Goal: Transaction & Acquisition: Download file/media

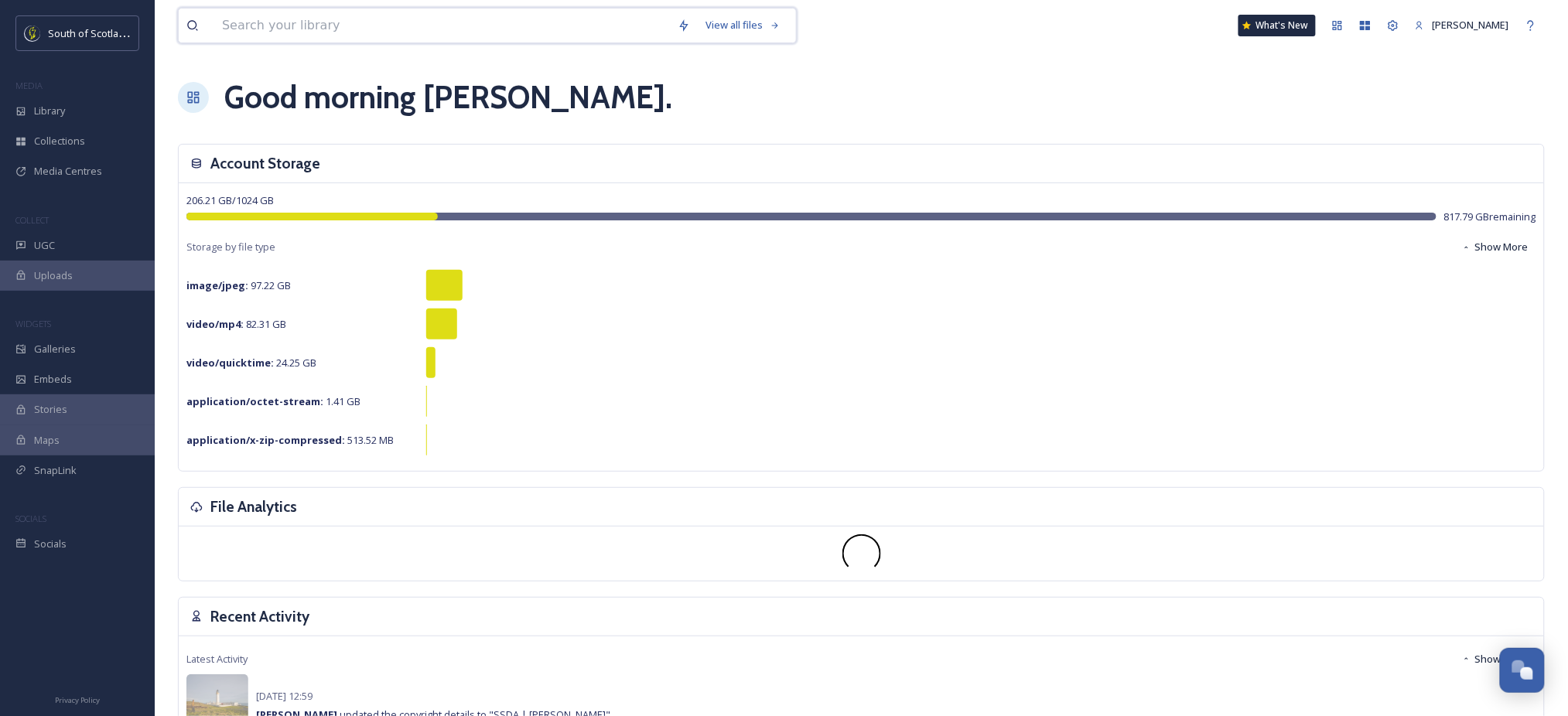
click at [363, 21] on input at bounding box center [442, 25] width 456 height 34
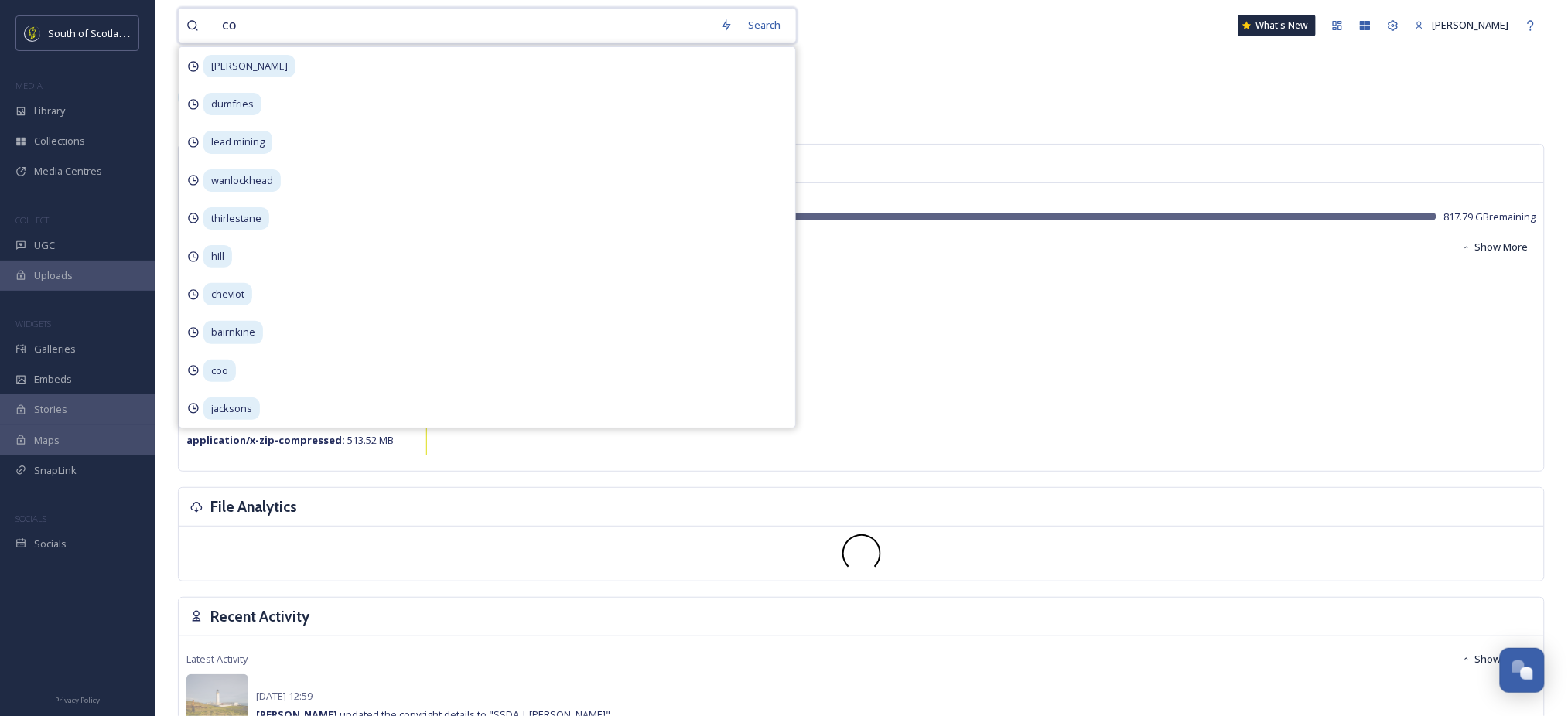
type input "cow"
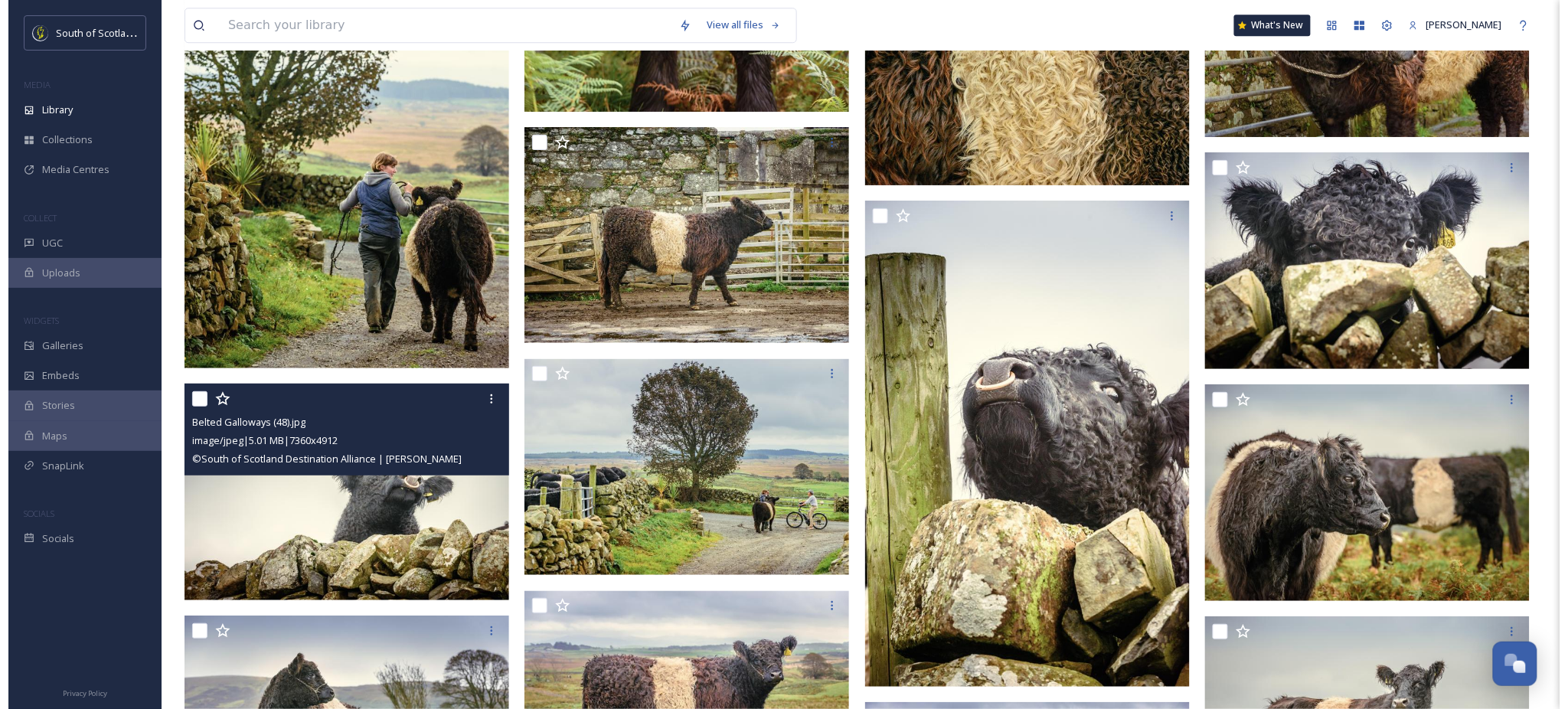
scroll to position [3674, 0]
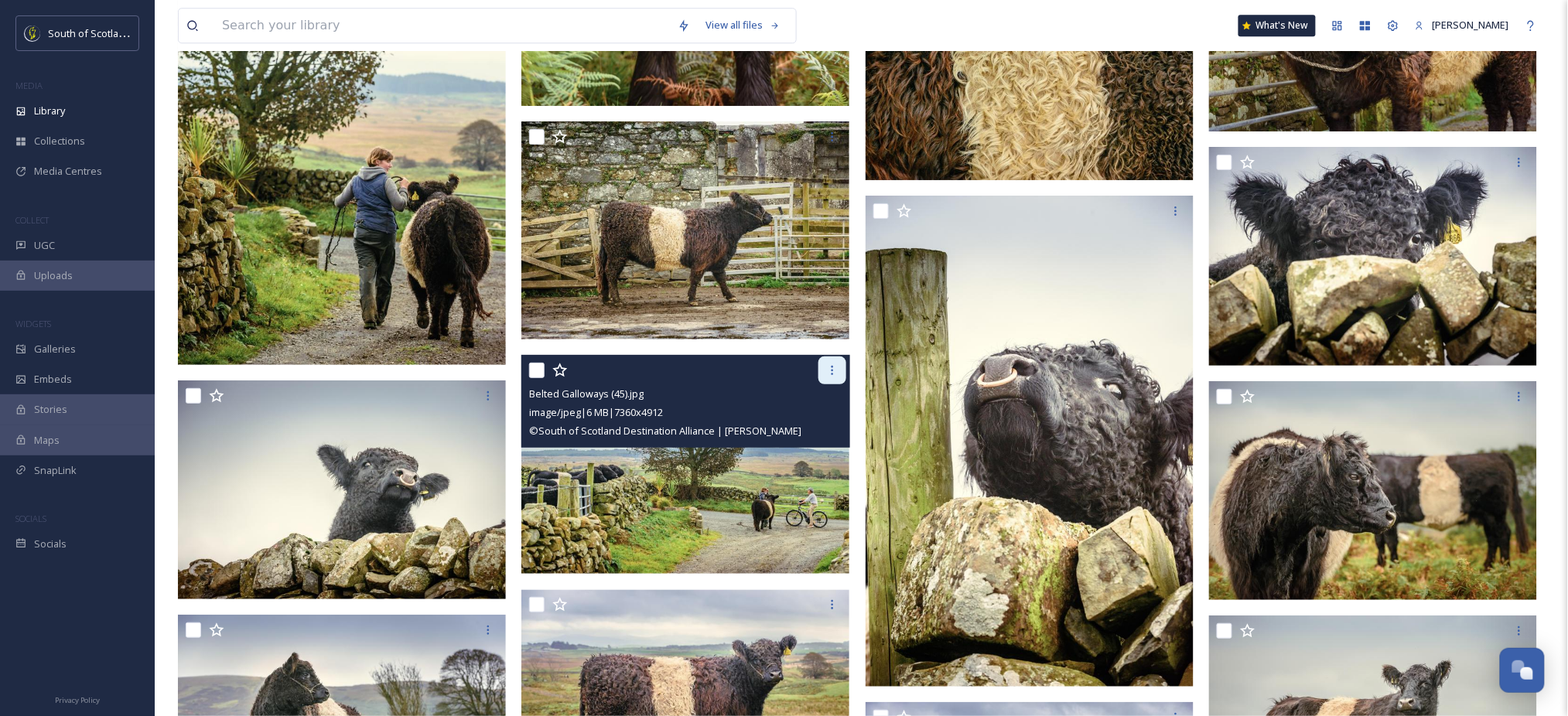
click at [836, 371] on icon at bounding box center [832, 370] width 12 height 12
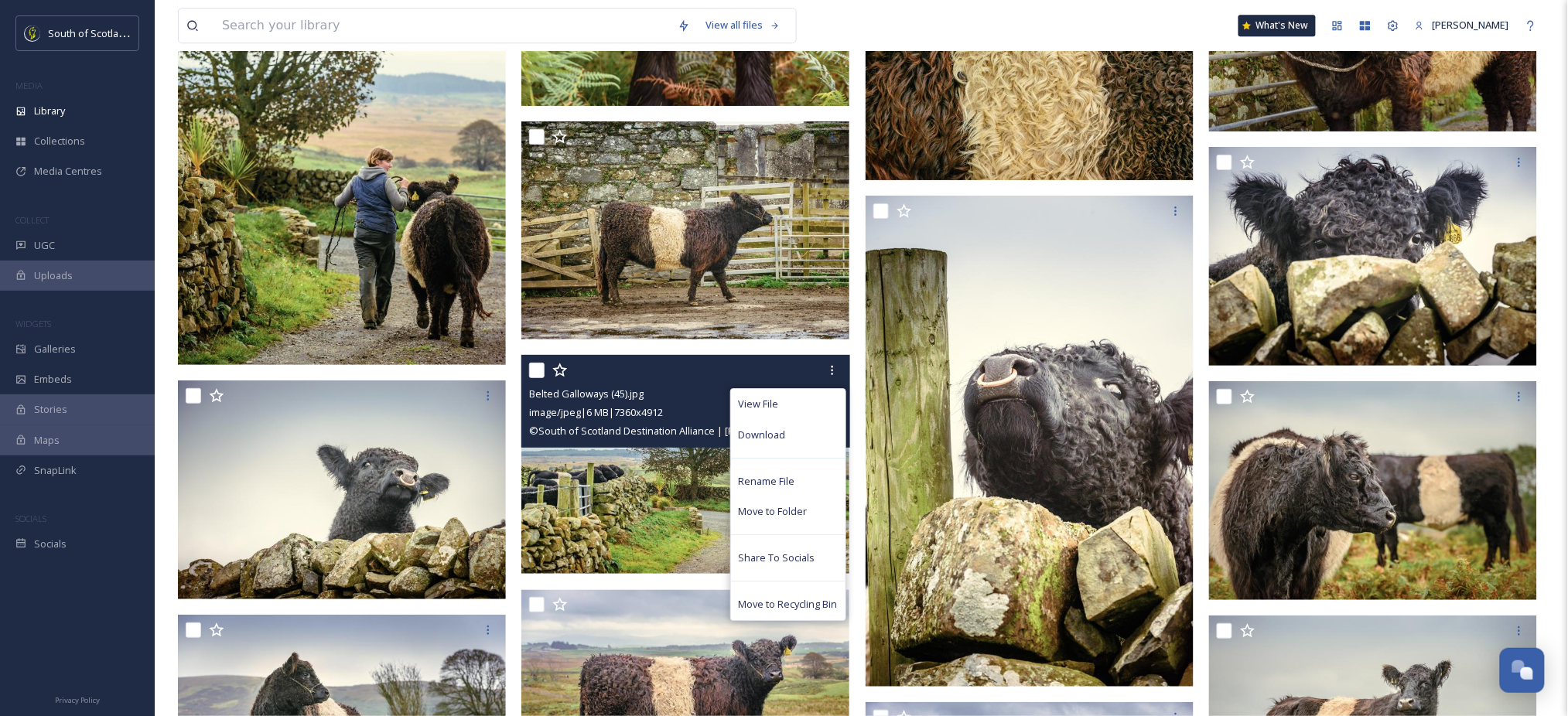
click at [670, 463] on img at bounding box center [685, 465] width 328 height 219
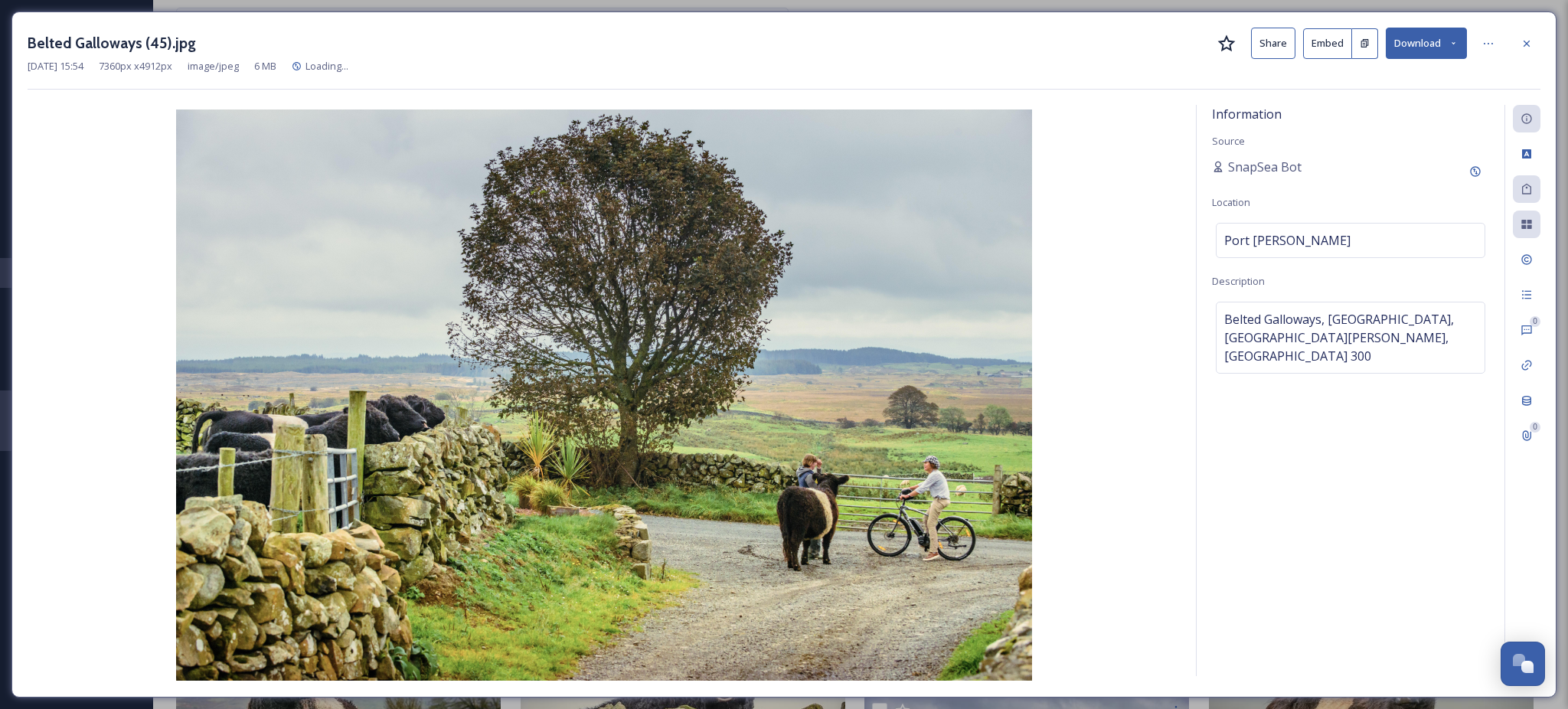
click at [1445, 47] on button "Download" at bounding box center [1426, 43] width 81 height 31
click at [1392, 105] on span "Download Large (2000 x 1335)" at bounding box center [1381, 108] width 135 height 15
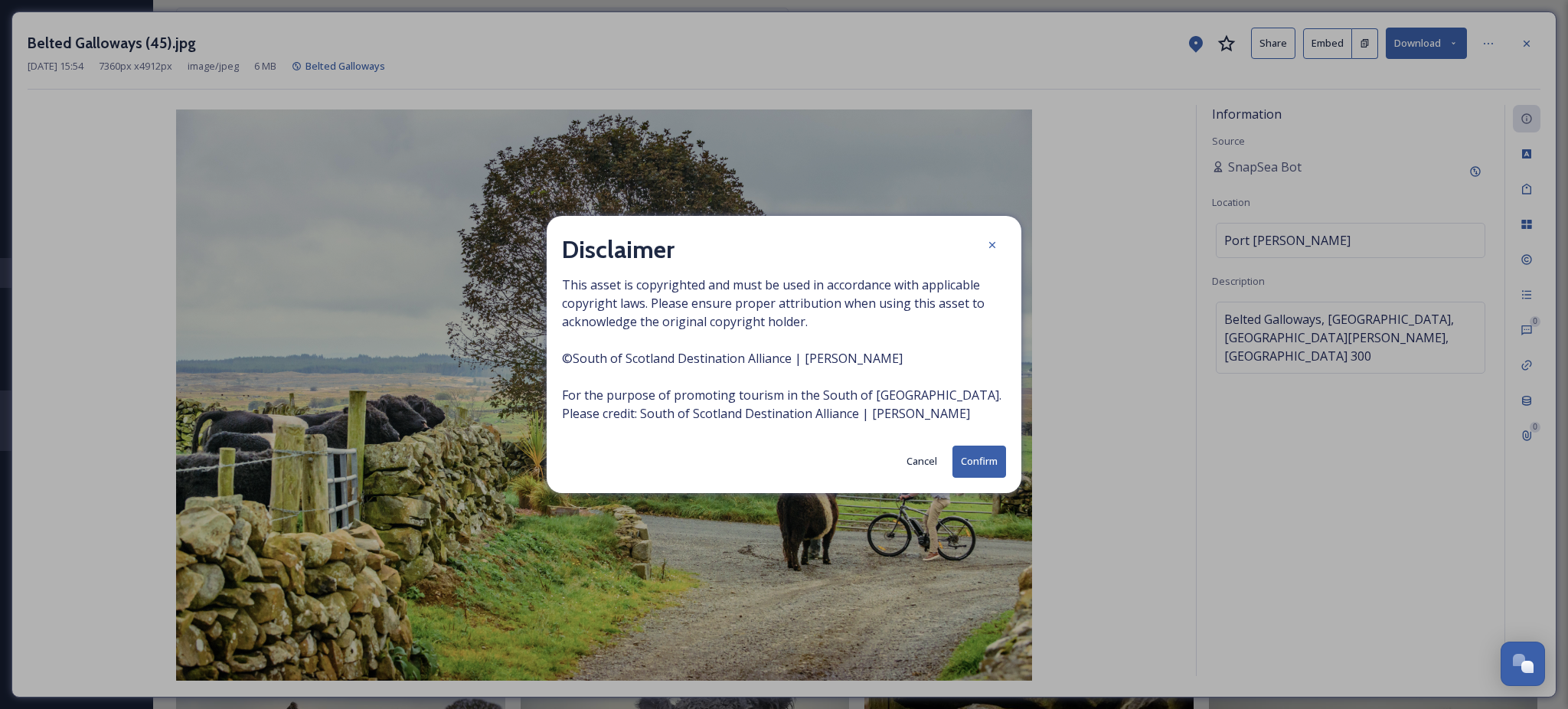
click at [975, 449] on button "Confirm" at bounding box center [979, 461] width 53 height 31
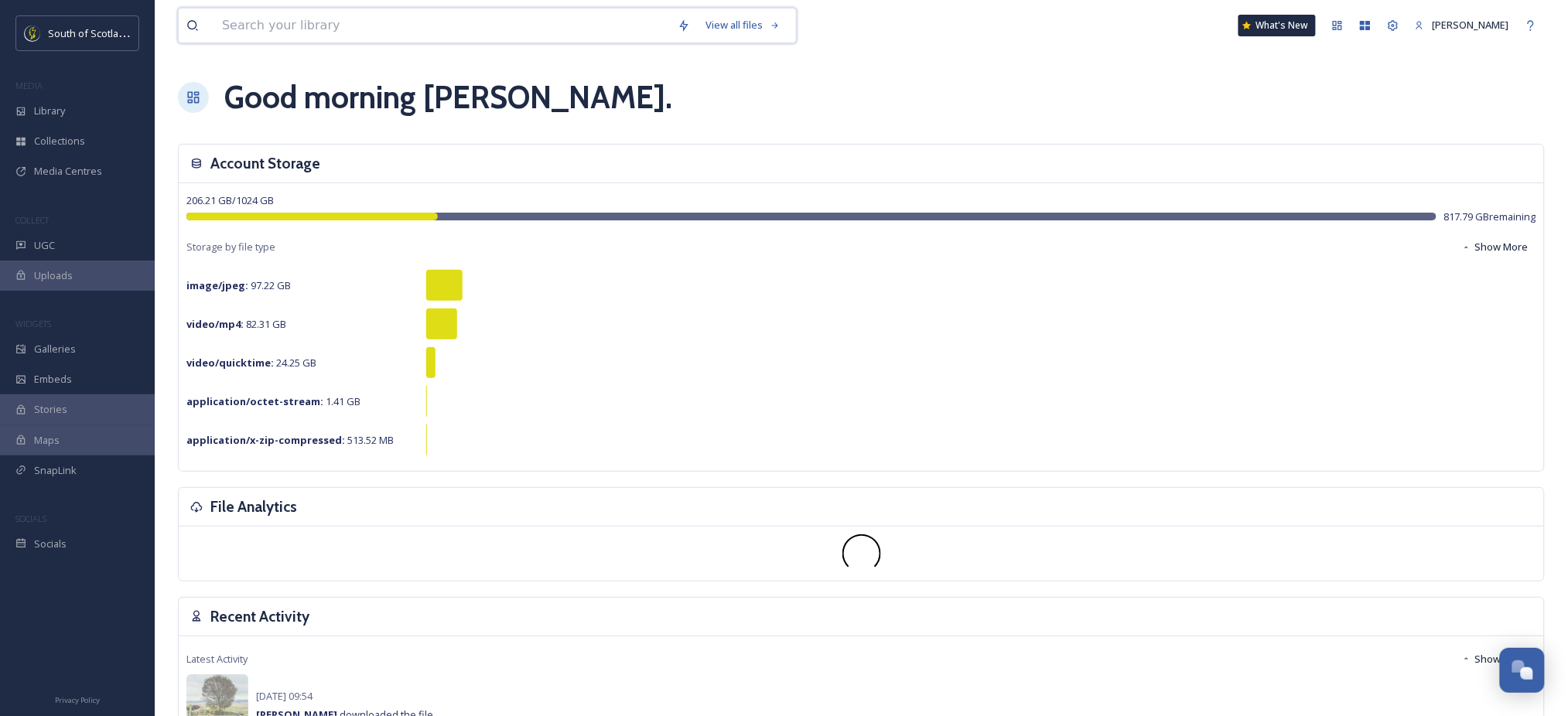
click at [452, 22] on input at bounding box center [442, 25] width 456 height 34
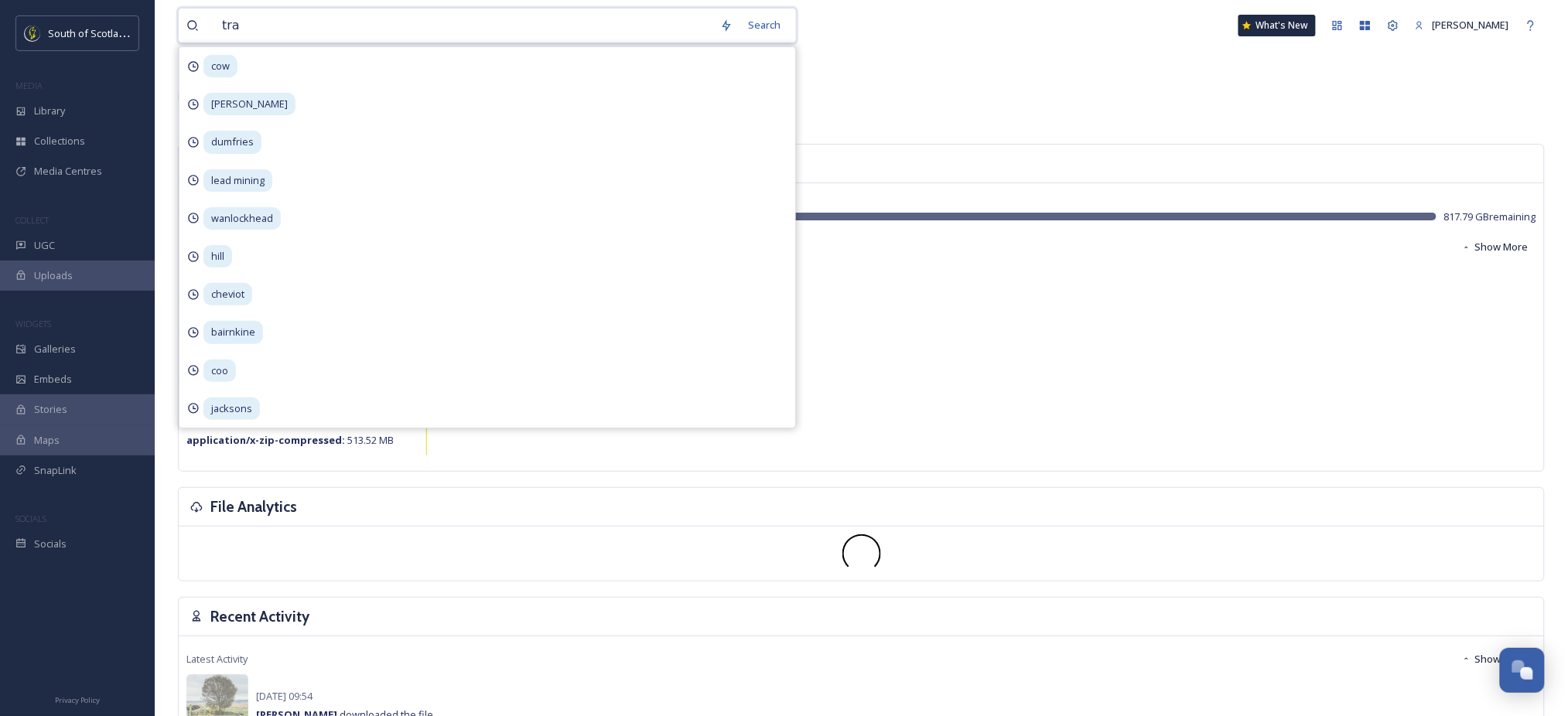
type input "trax"
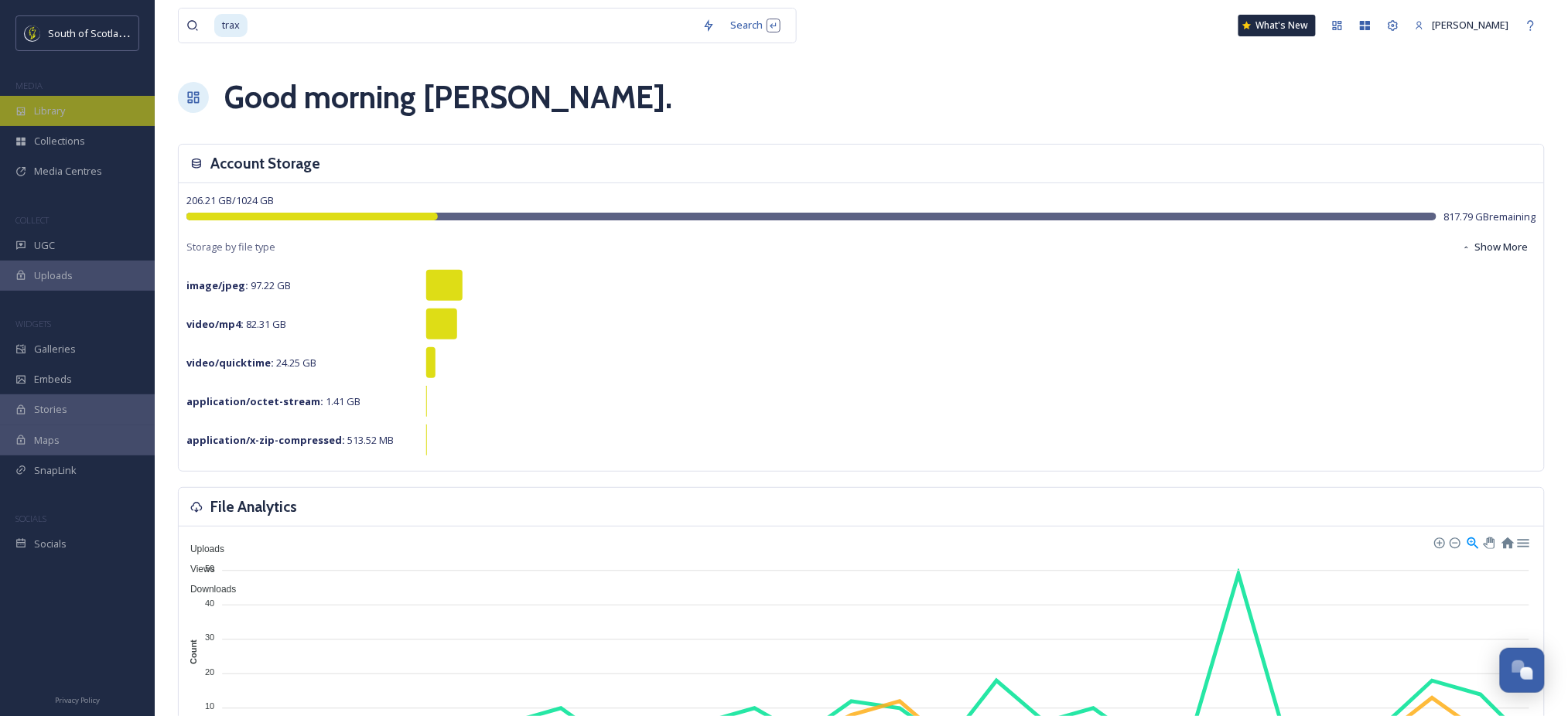
click at [74, 119] on div "Library" at bounding box center [77, 111] width 155 height 30
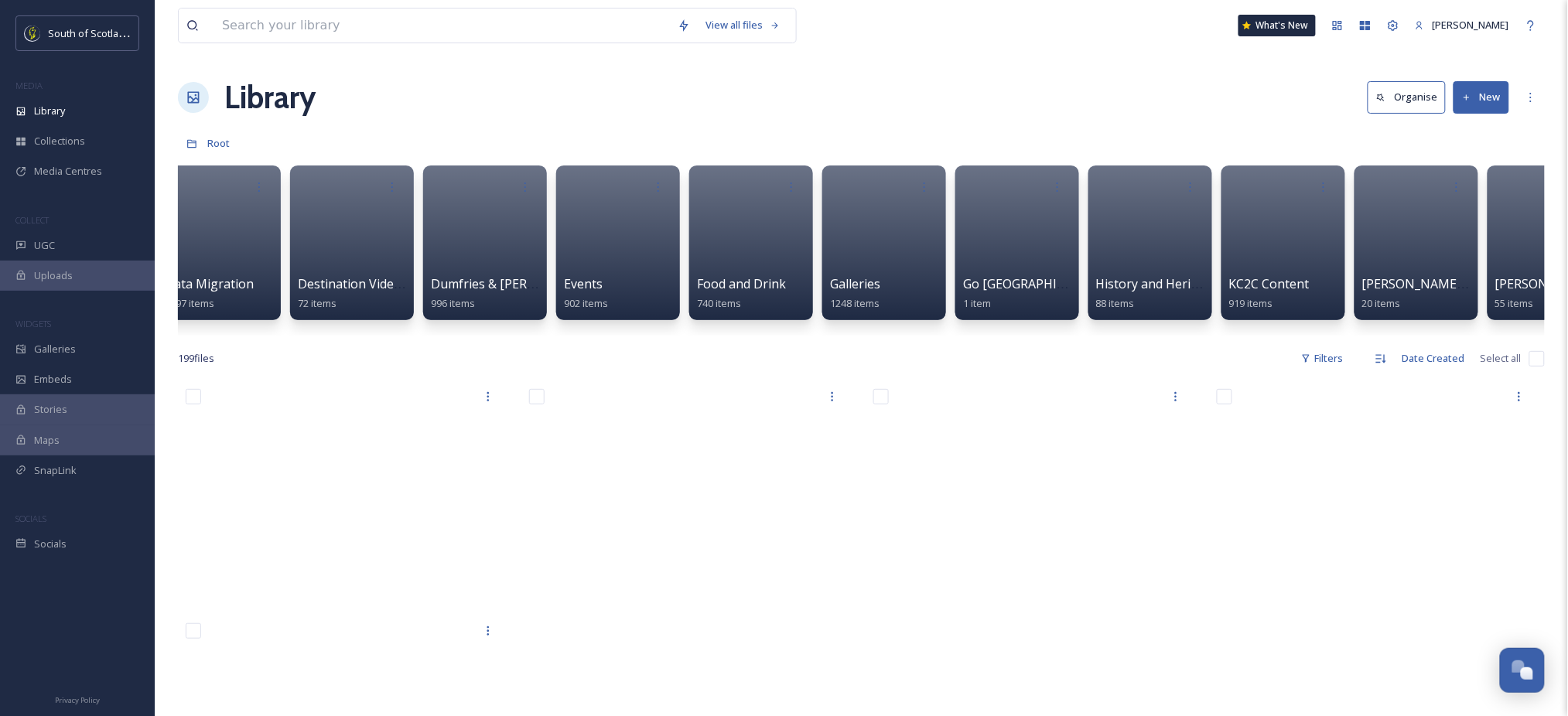
scroll to position [0, 1011]
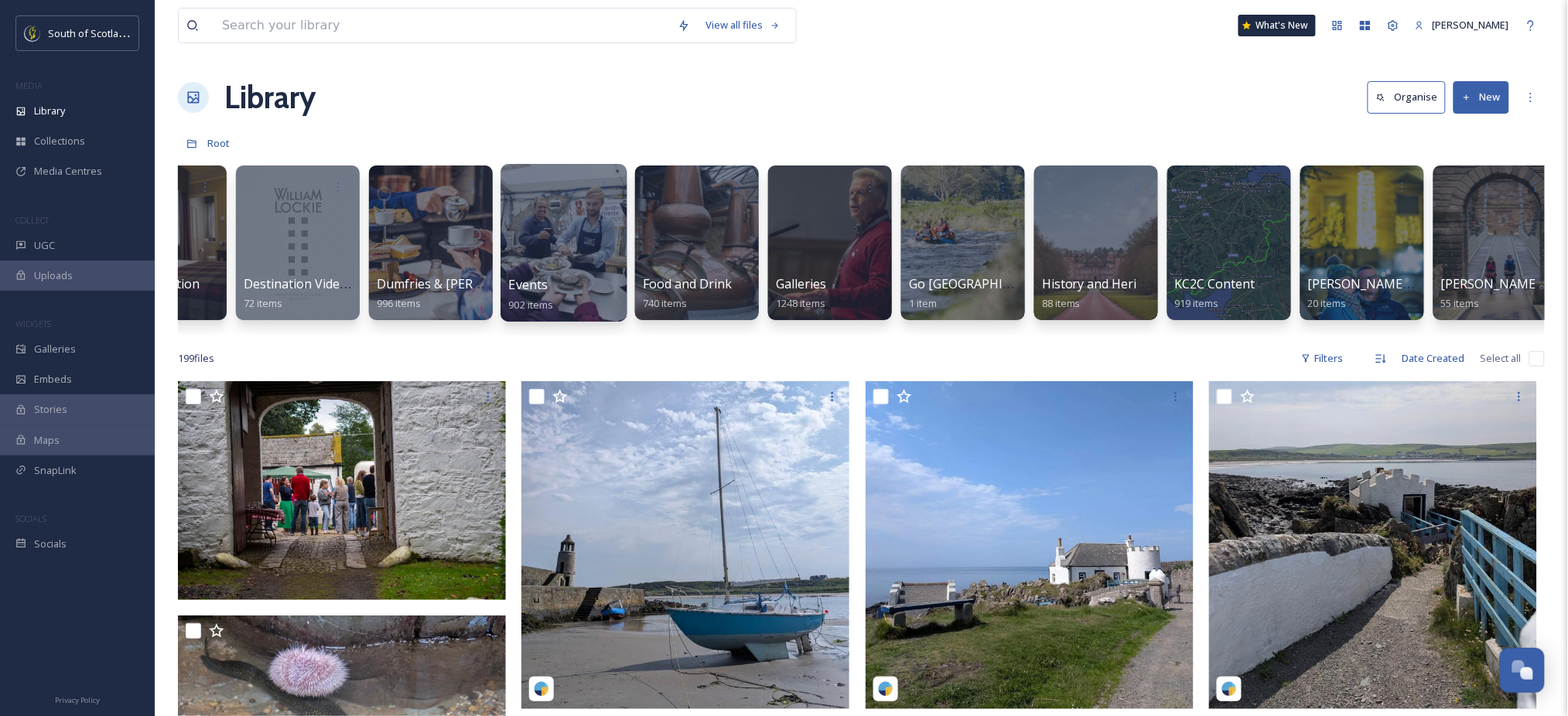
click at [537, 244] on div at bounding box center [563, 242] width 126 height 158
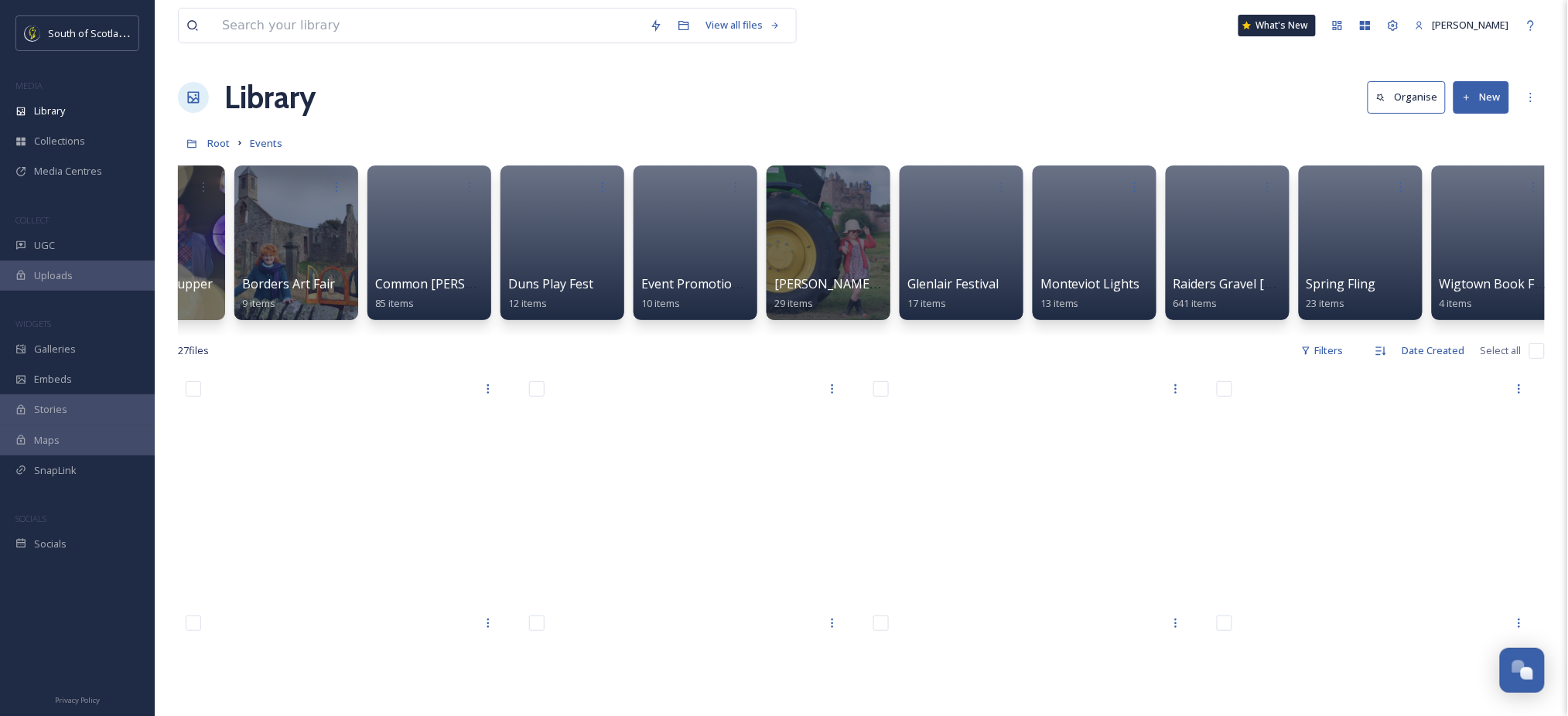
scroll to position [0, 229]
